Goal: Navigation & Orientation: Find specific page/section

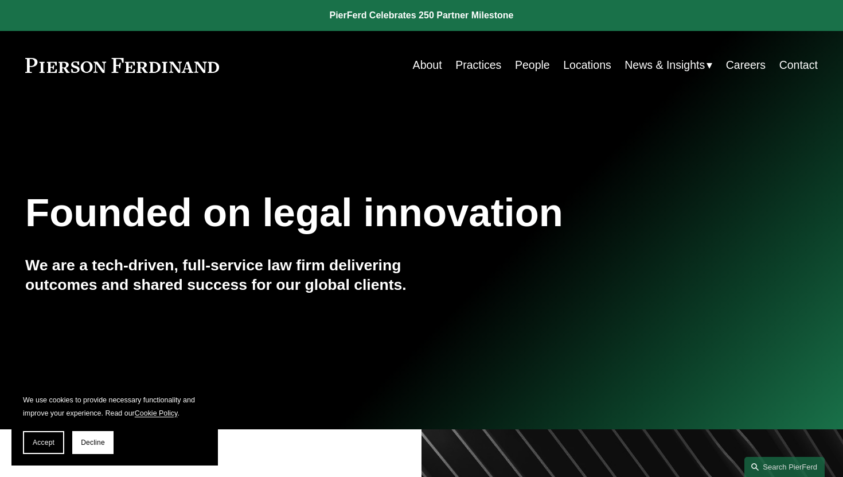
click at [485, 67] on link "Practices" at bounding box center [478, 65] width 46 height 22
click at [479, 62] on link "Practices" at bounding box center [478, 65] width 46 height 22
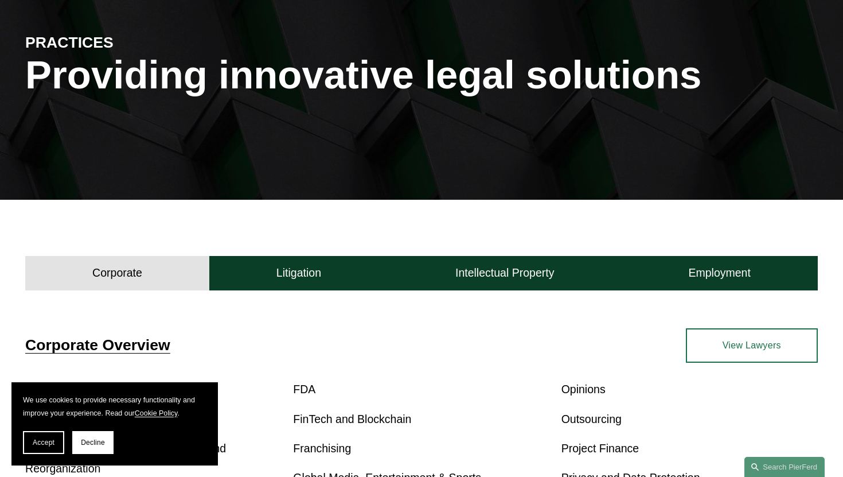
scroll to position [442, 0]
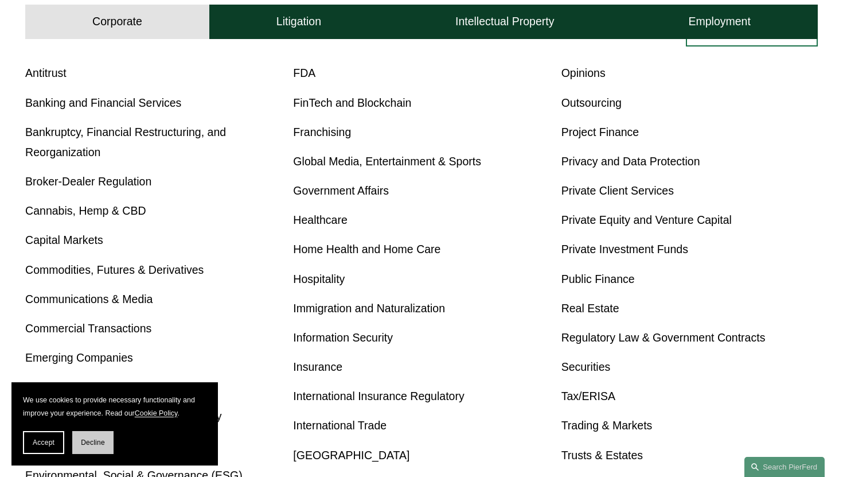
click at [95, 439] on span "Decline" at bounding box center [93, 442] width 24 height 8
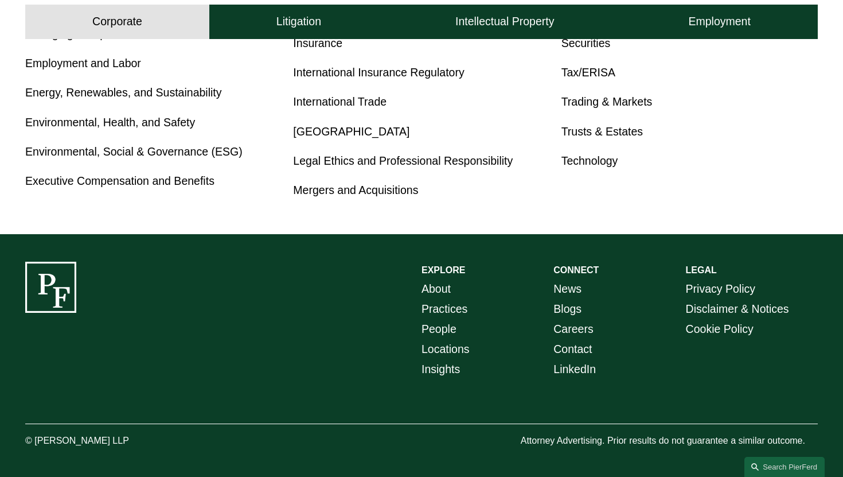
scroll to position [0, 0]
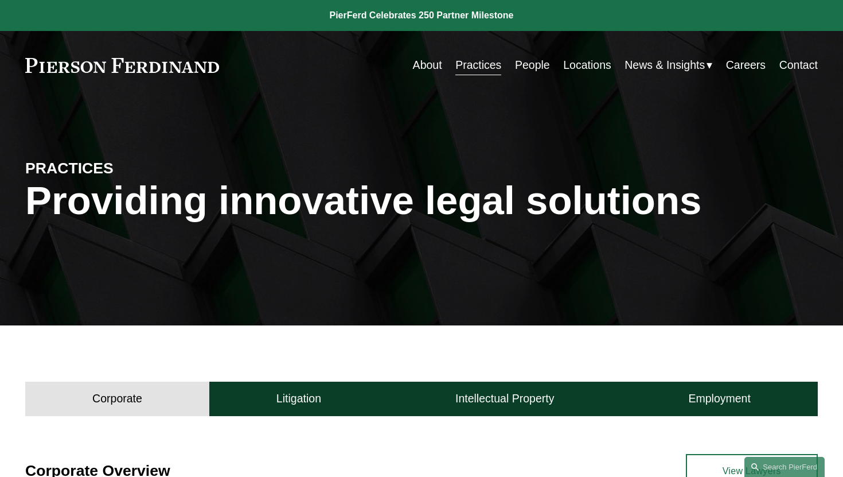
click at [419, 64] on link "About" at bounding box center [427, 65] width 29 height 22
